Goal: Information Seeking & Learning: Find specific fact

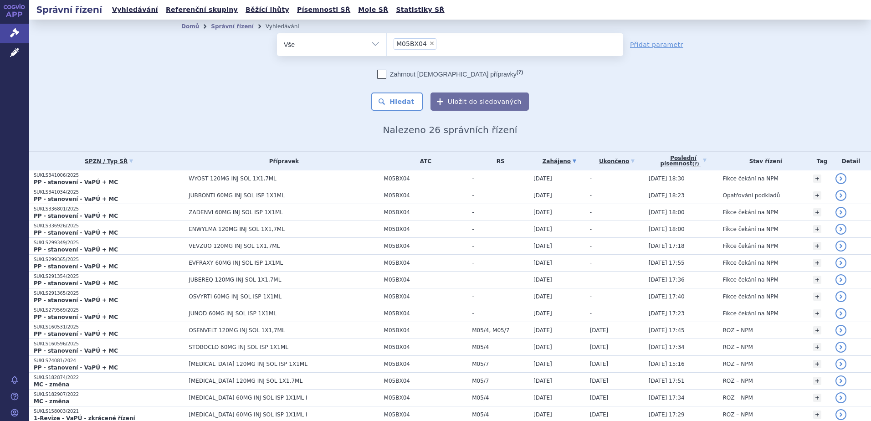
click at [429, 45] on span "×" at bounding box center [431, 43] width 5 height 5
click at [387, 45] on select "M05BX04" at bounding box center [386, 44] width 0 height 23
select select
type input "be"
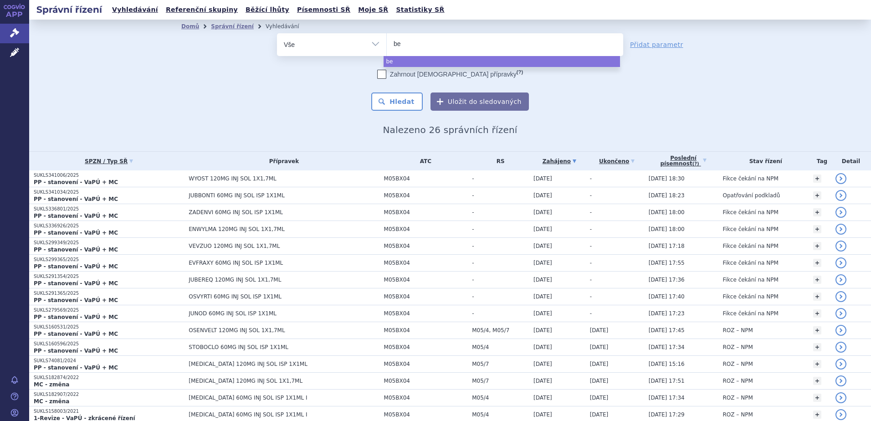
type input "bev"
type input "beva"
type input "bevac"
type input "bevaci"
type input "bevaciz"
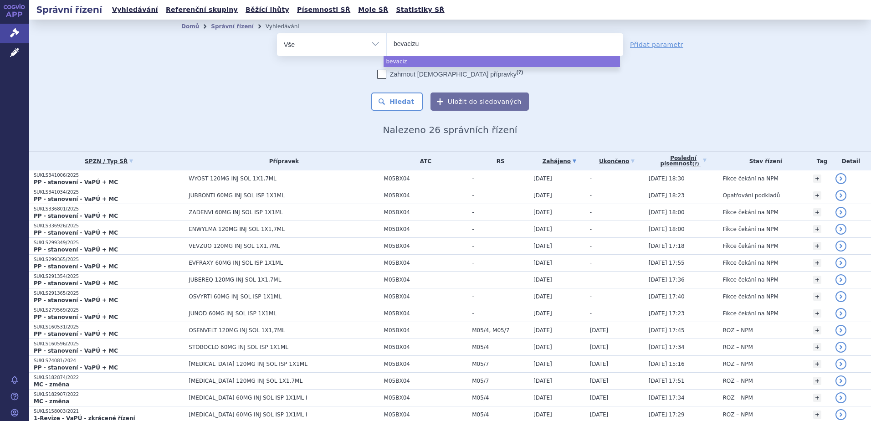
type input "bevacizum"
type input "bevacizumb"
type input "bevacizum"
type input "[MEDICAL_DATA]"
select select "[MEDICAL_DATA]"
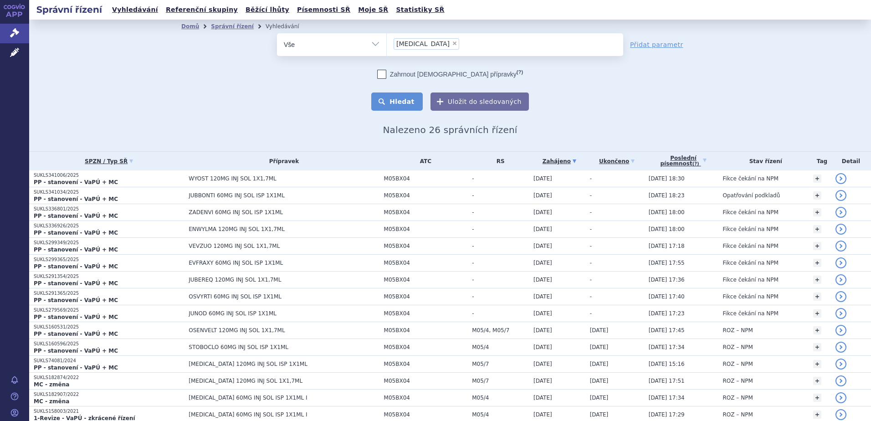
click at [400, 104] on button "Hledat" at bounding box center [396, 102] width 51 height 18
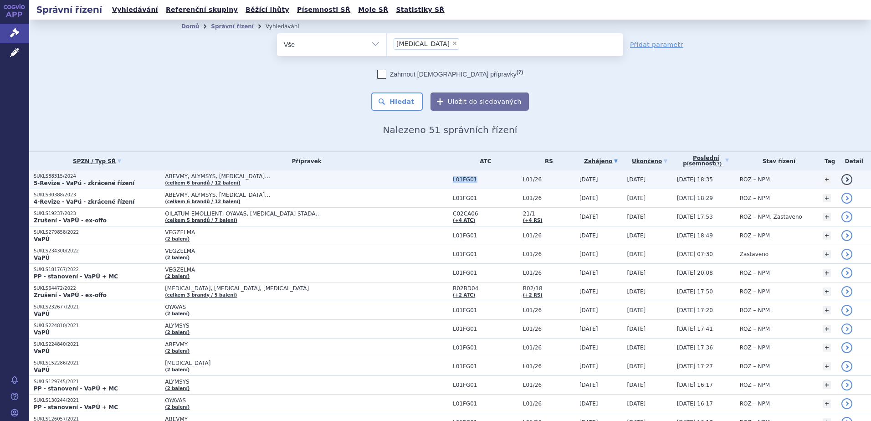
drag, startPoint x: 412, startPoint y: 180, endPoint x: 432, endPoint y: 180, distance: 19.1
click at [448, 180] on td "L01FG01" at bounding box center [483, 179] width 70 height 19
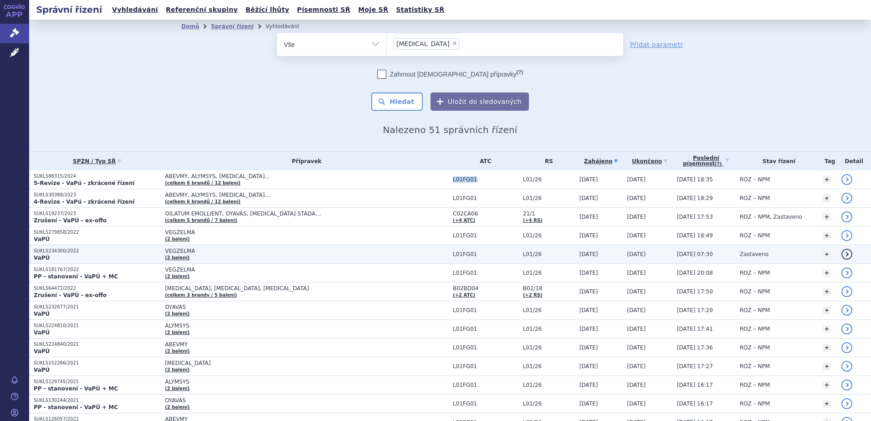
copy span "L01FG01"
